Goal: Information Seeking & Learning: Find specific fact

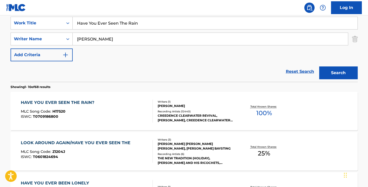
click at [117, 29] on input "Have You Ever Seen The Rain" at bounding box center [215, 23] width 285 height 12
paste input "Stop and Stare"
type input "Stop and Stare"
type input "[PERSON_NAME]"
click at [320, 67] on button "Search" at bounding box center [339, 73] width 39 height 13
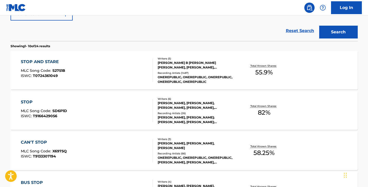
scroll to position [126, 0]
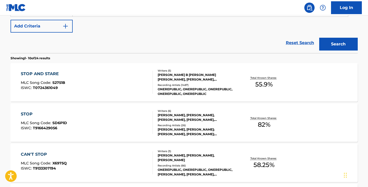
click at [62, 74] on div "STOP AND STARE" at bounding box center [43, 74] width 44 height 6
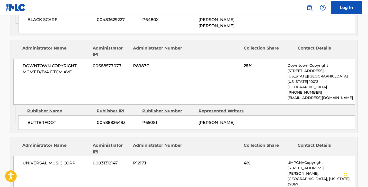
scroll to position [494, 0]
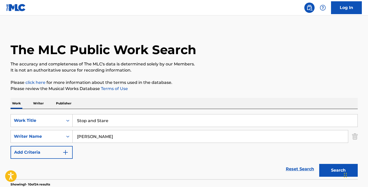
click at [106, 120] on input "Stop and Stare" at bounding box center [215, 121] width 285 height 12
paste input "You Get What You Giv"
type input "You Get What You Give"
type input "[PERSON_NAME]"
click at [320, 164] on button "Search" at bounding box center [339, 170] width 39 height 13
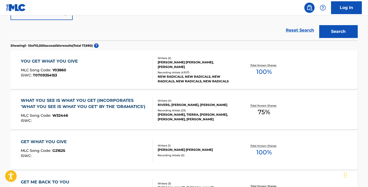
scroll to position [140, 0]
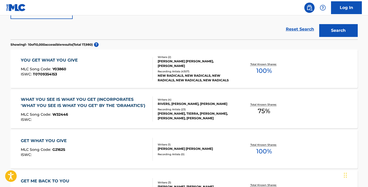
click at [61, 61] on div "YOU GET WHAT YOU GIVE" at bounding box center [51, 60] width 60 height 6
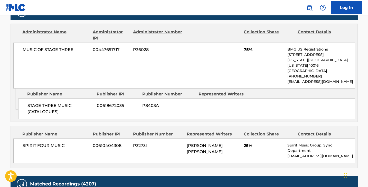
scroll to position [250, 0]
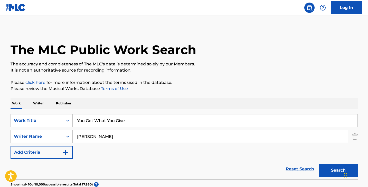
click at [112, 124] on input "You Get What You Give" at bounding box center [215, 121] width 285 height 12
paste input "Thank God I'm A Country Boy"
type input "Thank God I'm A Country Boy"
click at [110, 138] on input "[PERSON_NAME]" at bounding box center [211, 137] width 276 height 12
type input "[PERSON_NAME]"
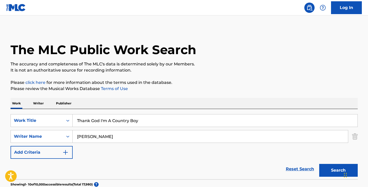
click at [320, 164] on button "Search" at bounding box center [339, 170] width 39 height 13
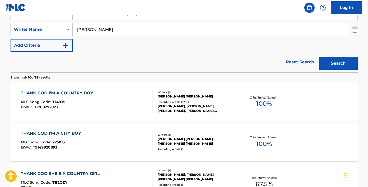
scroll to position [109, 0]
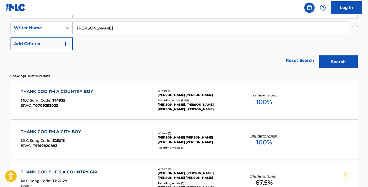
click at [74, 92] on div "THANK GOD I'M A COUNTRY BOY" at bounding box center [58, 92] width 75 height 6
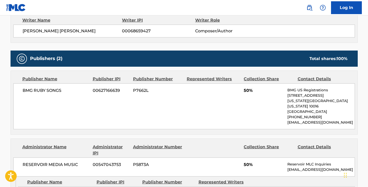
scroll to position [414, 0]
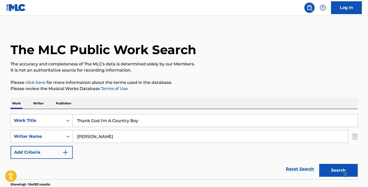
click at [109, 120] on input "Thank God I'm A Country Boy" at bounding box center [215, 121] width 285 height 12
paste input "[PERSON_NAME]"
type input "[PERSON_NAME]"
click at [114, 134] on input "[PERSON_NAME]" at bounding box center [211, 137] width 276 height 12
paste input "[PERSON_NAME]"
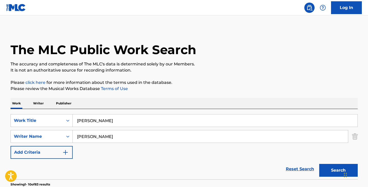
type input "[PERSON_NAME]"
click at [95, 121] on input "[PERSON_NAME]" at bounding box center [215, 121] width 285 height 12
type input "break my stride"
click at [320, 164] on button "Search" at bounding box center [339, 170] width 39 height 13
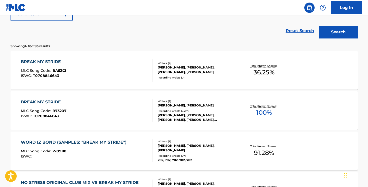
scroll to position [140, 0]
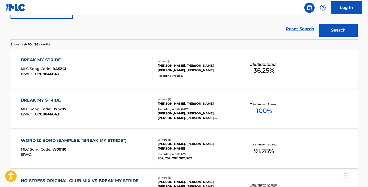
click at [120, 102] on div "BREAK MY STRIDE MLC Song Code : B73207 ISWC : T0708846643" at bounding box center [87, 108] width 132 height 23
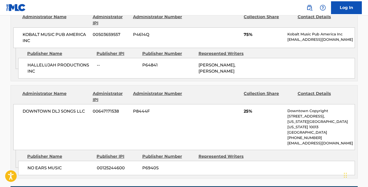
scroll to position [285, 0]
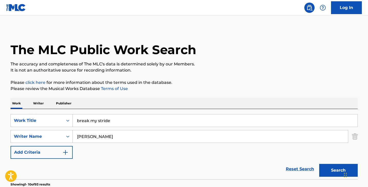
click at [103, 121] on input "break my stride" at bounding box center [215, 121] width 285 height 12
paste input "[PERSON_NAME]"
type input "[PERSON_NAME]"
click at [104, 136] on input "[PERSON_NAME]" at bounding box center [211, 137] width 276 height 12
paste input "alden"
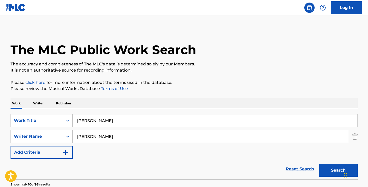
type input "[PERSON_NAME]"
click at [97, 120] on input "[PERSON_NAME]" at bounding box center [215, 121] width 285 height 12
type input "freeway of love"
click at [320, 164] on button "Search" at bounding box center [339, 170] width 39 height 13
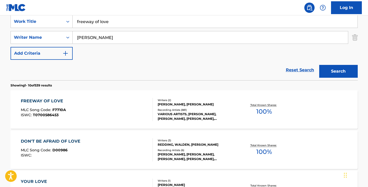
scroll to position [100, 0]
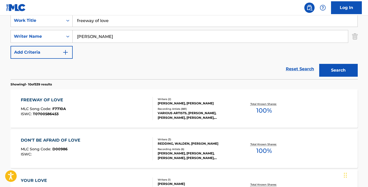
click at [105, 107] on div "FREEWAY OF LOVE MLC Song Code : F7710A ISWC : T0700586453" at bounding box center [87, 108] width 132 height 23
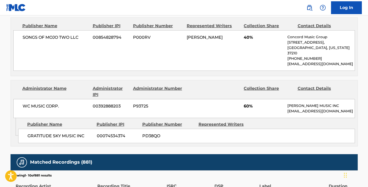
scroll to position [247, 0]
